Goal: Information Seeking & Learning: Learn about a topic

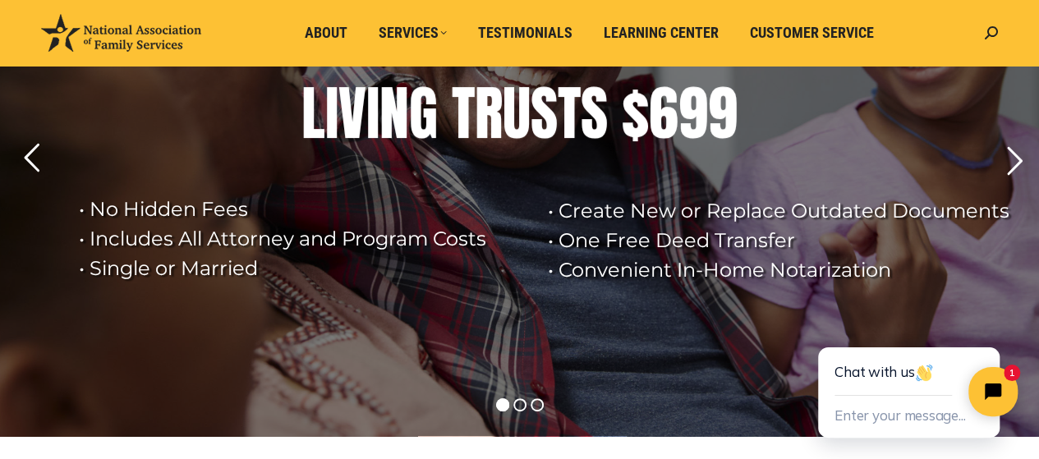
scroll to position [82, 0]
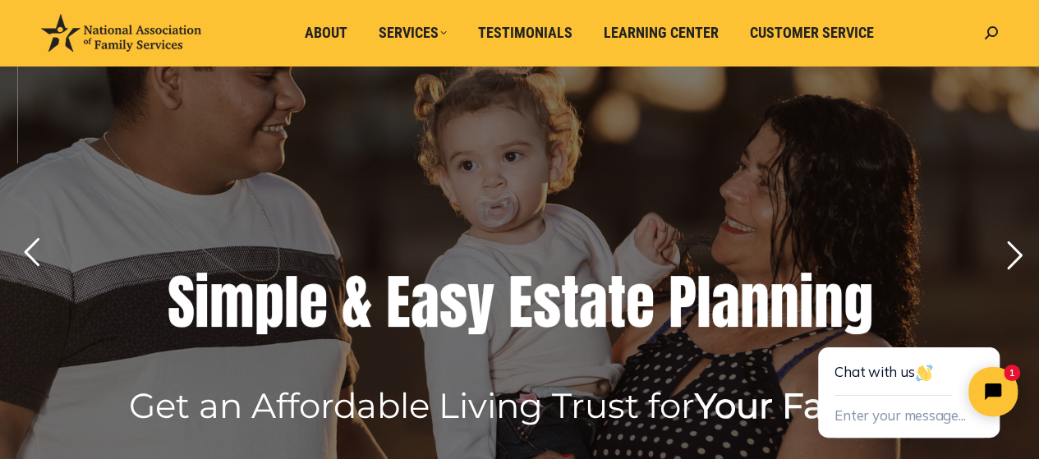
click at [515, 189] on rs-layer at bounding box center [519, 272] width 1039 height 518
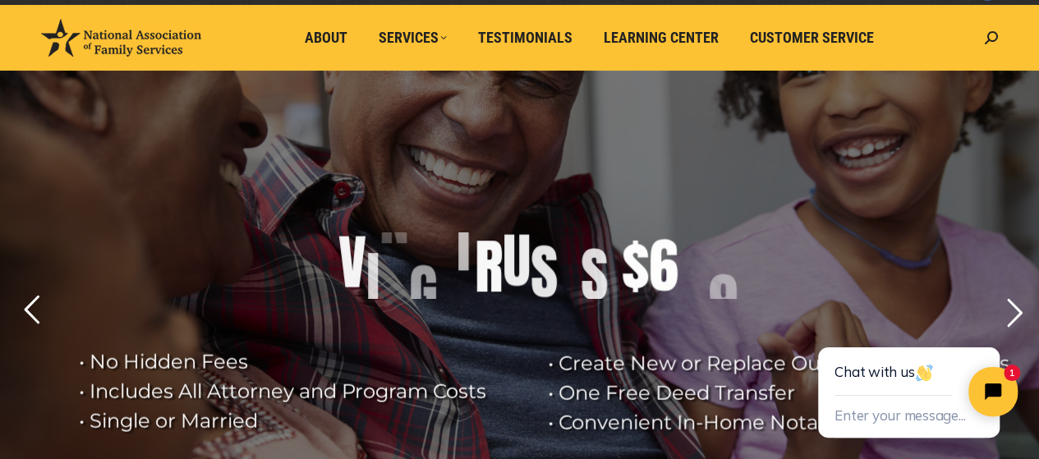
scroll to position [0, 0]
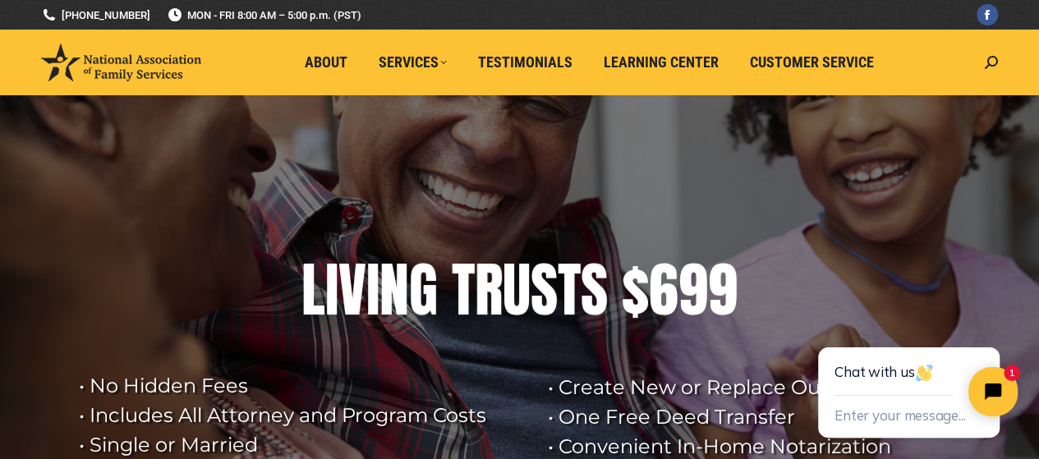
click at [812, 65] on span "Customer Service" at bounding box center [812, 62] width 124 height 18
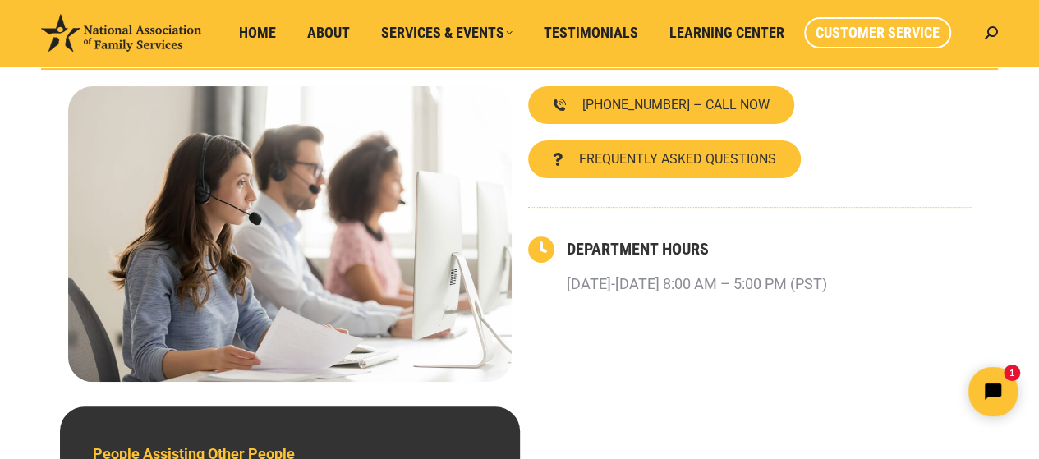
scroll to position [164, 0]
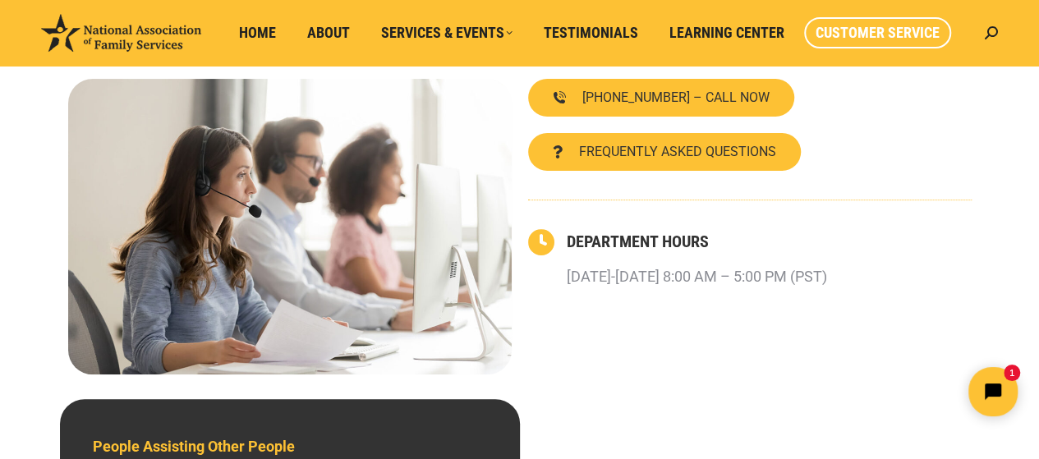
click at [709, 30] on span "Learning Center" at bounding box center [727, 33] width 115 height 18
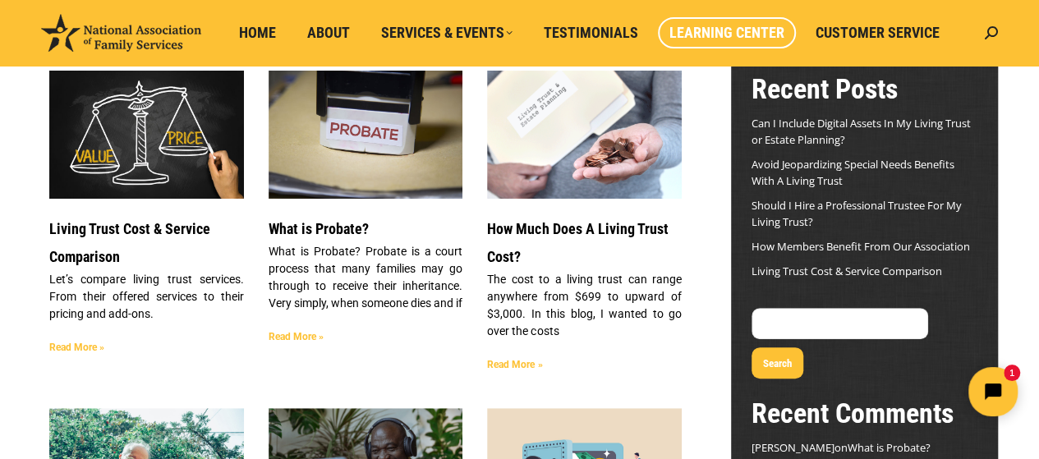
click at [130, 136] on img at bounding box center [146, 135] width 196 height 130
